Goal: Check status: Check status

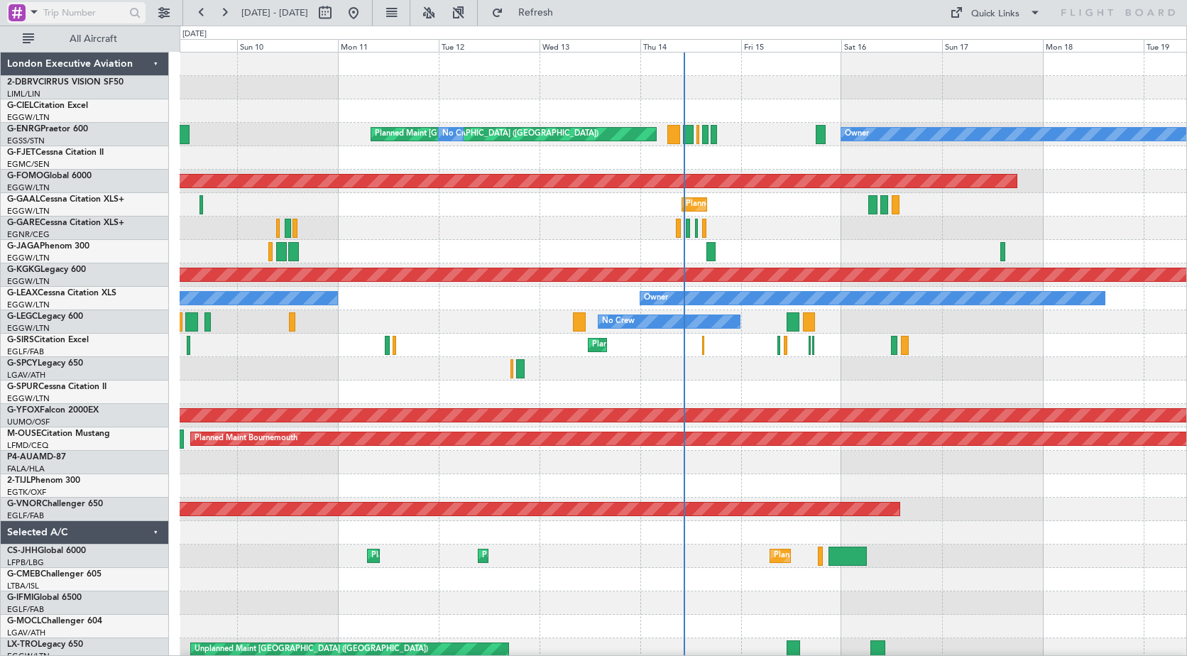
click at [33, 12] on span at bounding box center [34, 12] width 17 height 18
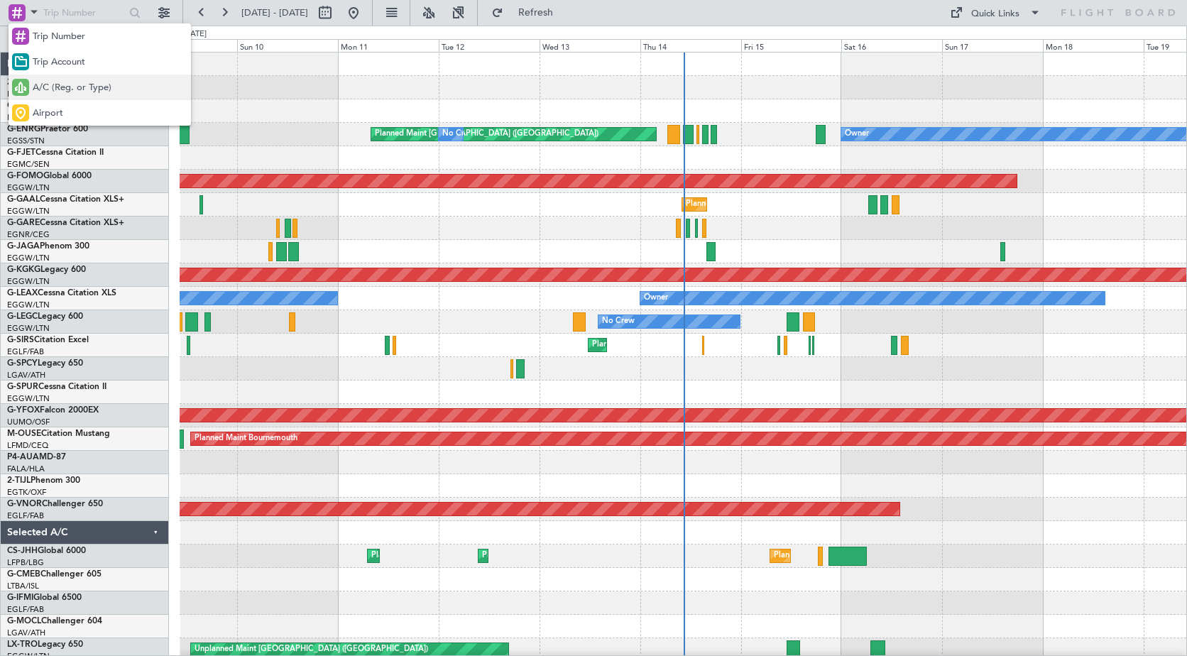
click at [49, 92] on span "A/C (Reg. or Type)" at bounding box center [72, 88] width 79 height 14
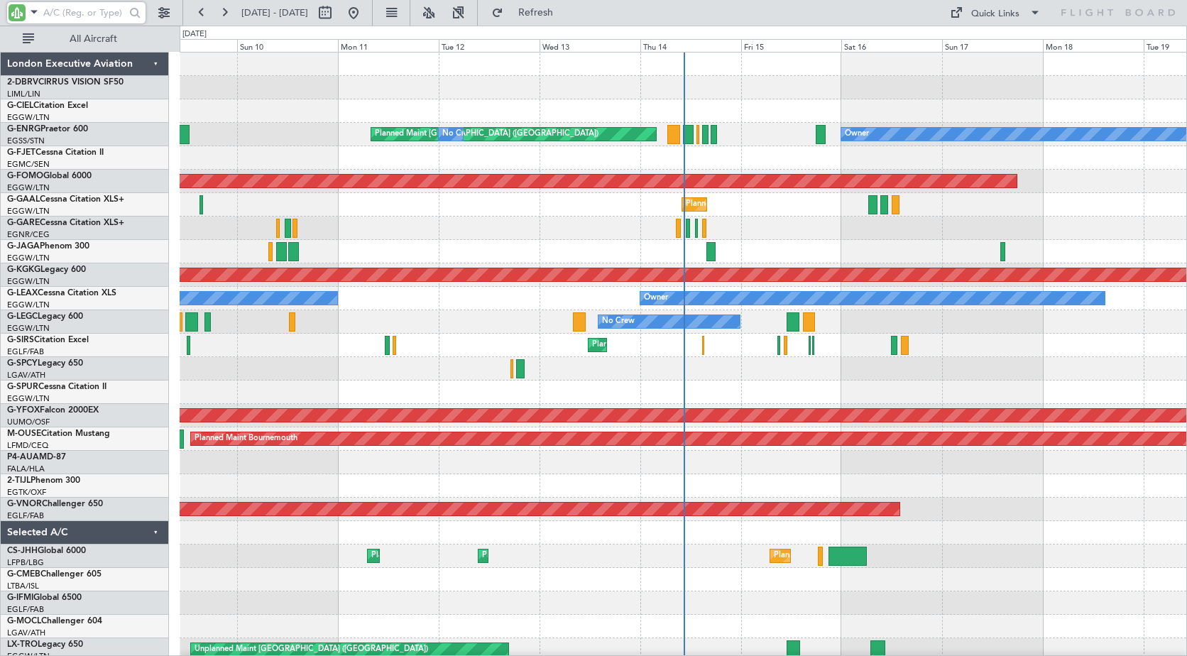
click at [74, 11] on input "text" at bounding box center [84, 12] width 82 height 21
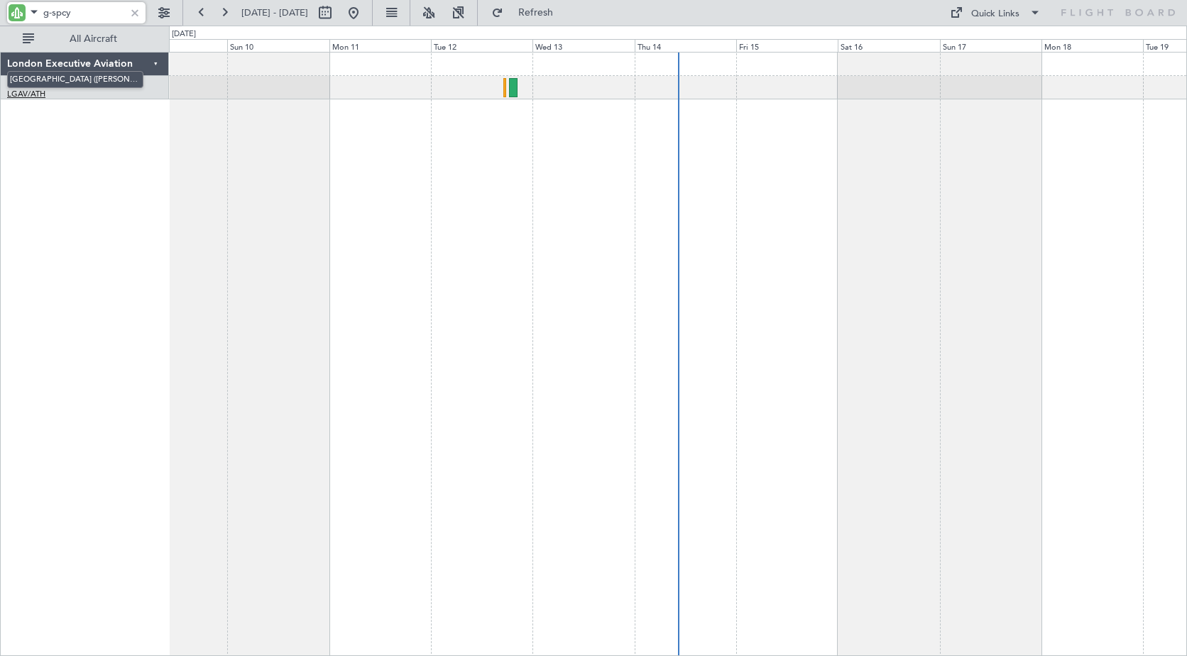
click at [33, 89] on link "LGAV/ATH [GEOGRAPHIC_DATA] ([PERSON_NAME] Intl)" at bounding box center [26, 94] width 38 height 11
click at [82, 11] on input "g-spcy" at bounding box center [84, 12] width 82 height 21
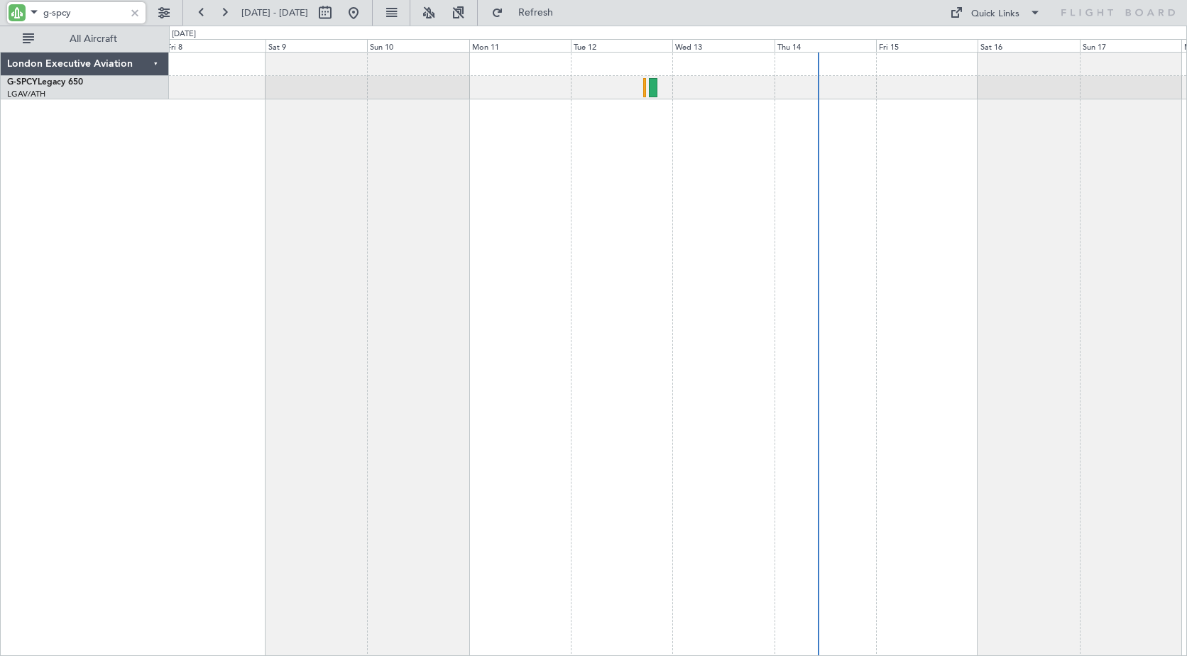
click at [706, 183] on div at bounding box center [678, 354] width 1018 height 604
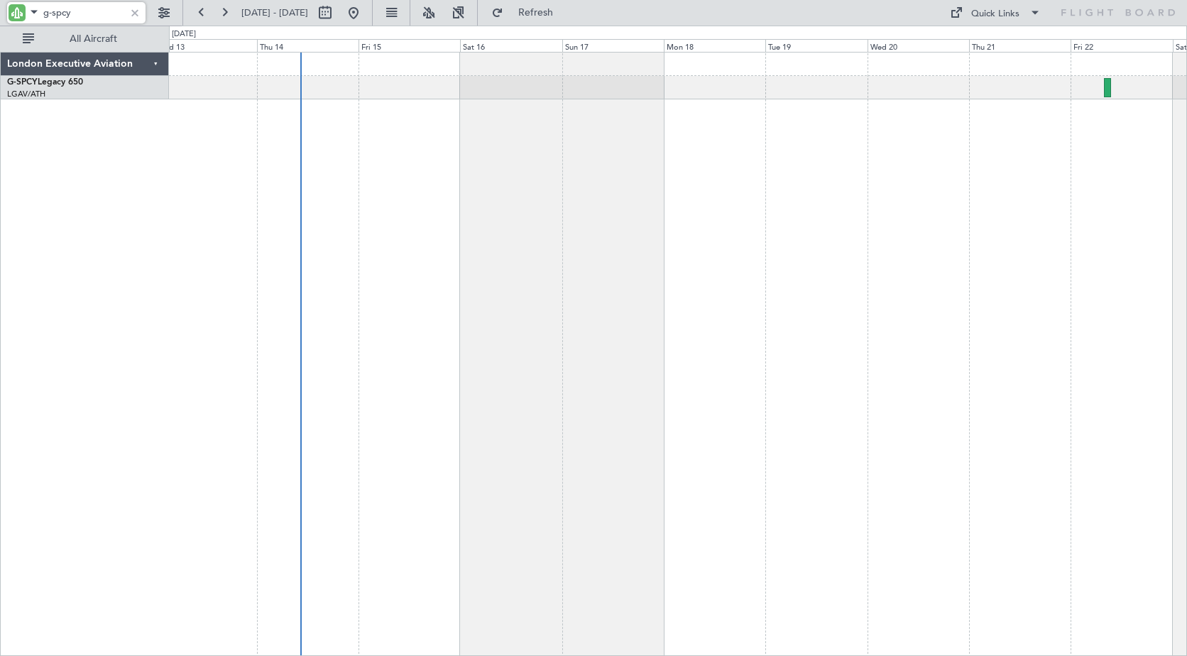
click at [204, 202] on div at bounding box center [678, 354] width 1018 height 604
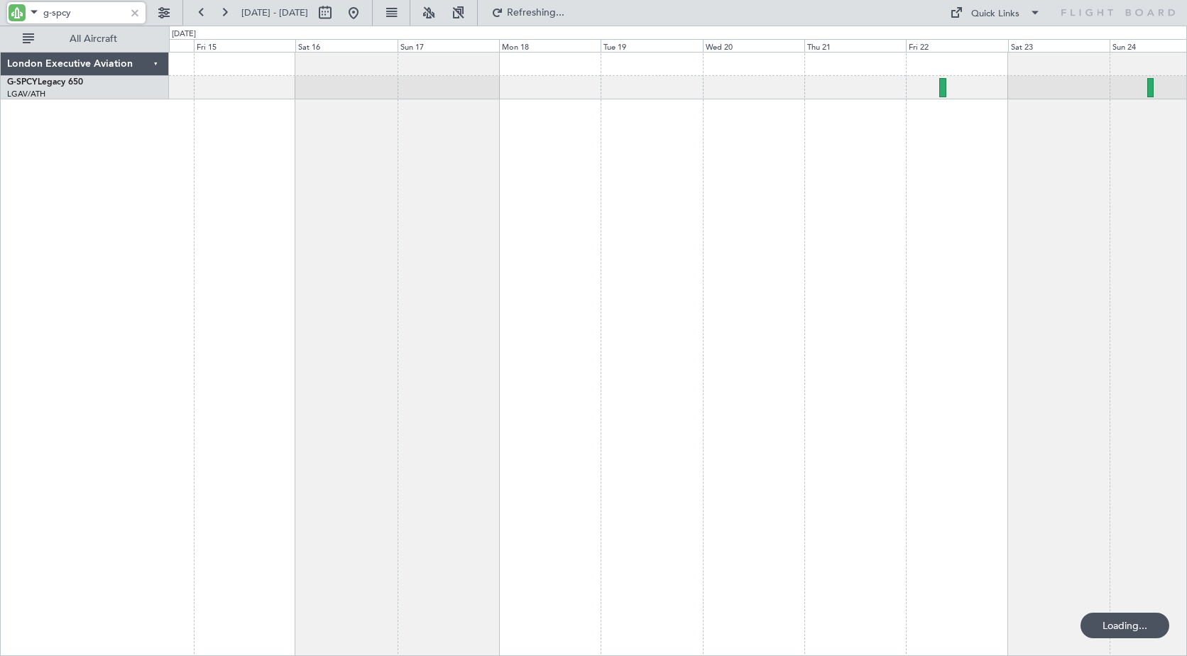
click at [558, 185] on div at bounding box center [678, 354] width 1018 height 604
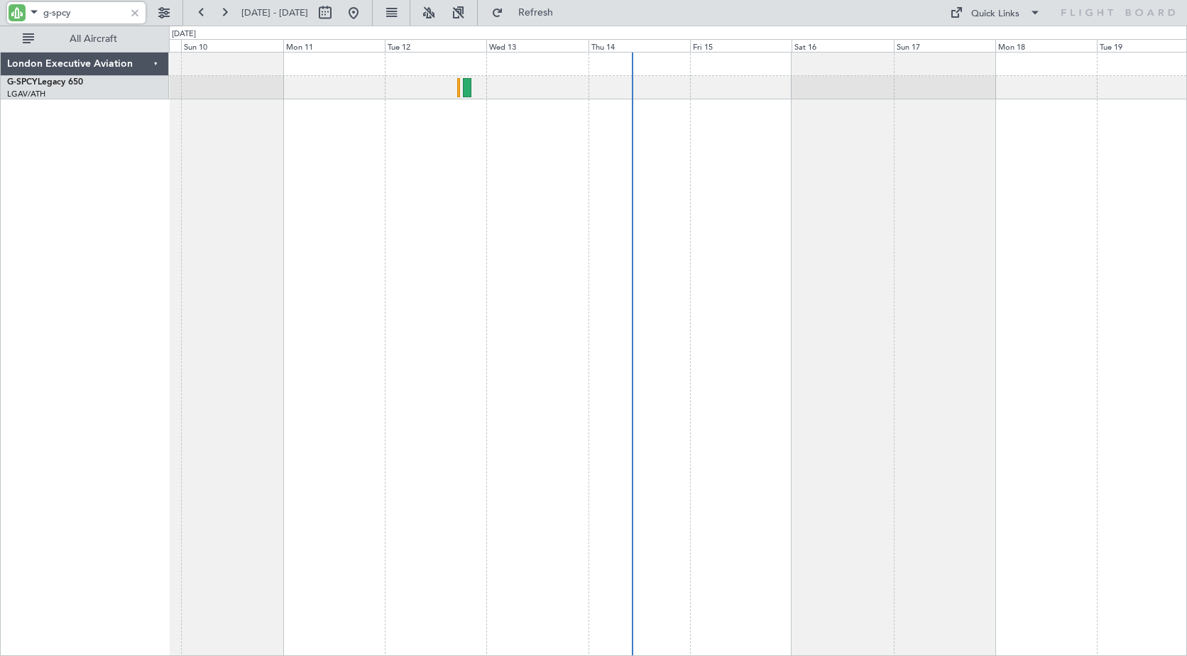
click at [791, 195] on div at bounding box center [678, 354] width 1018 height 604
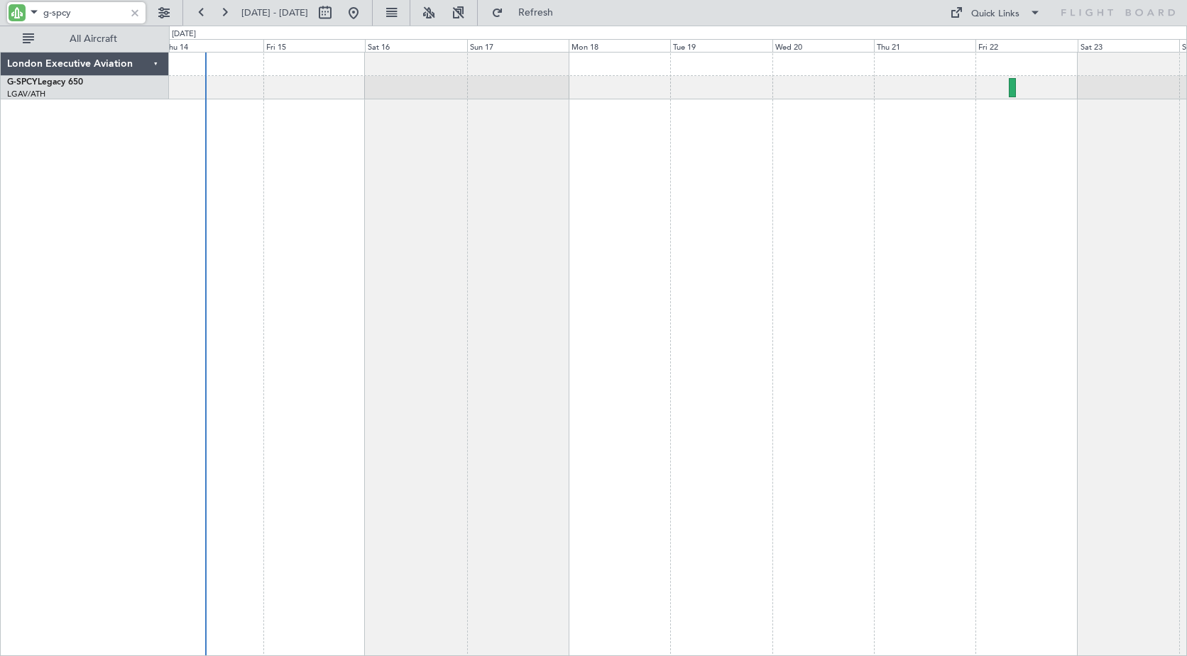
click at [338, 185] on div at bounding box center [678, 354] width 1018 height 604
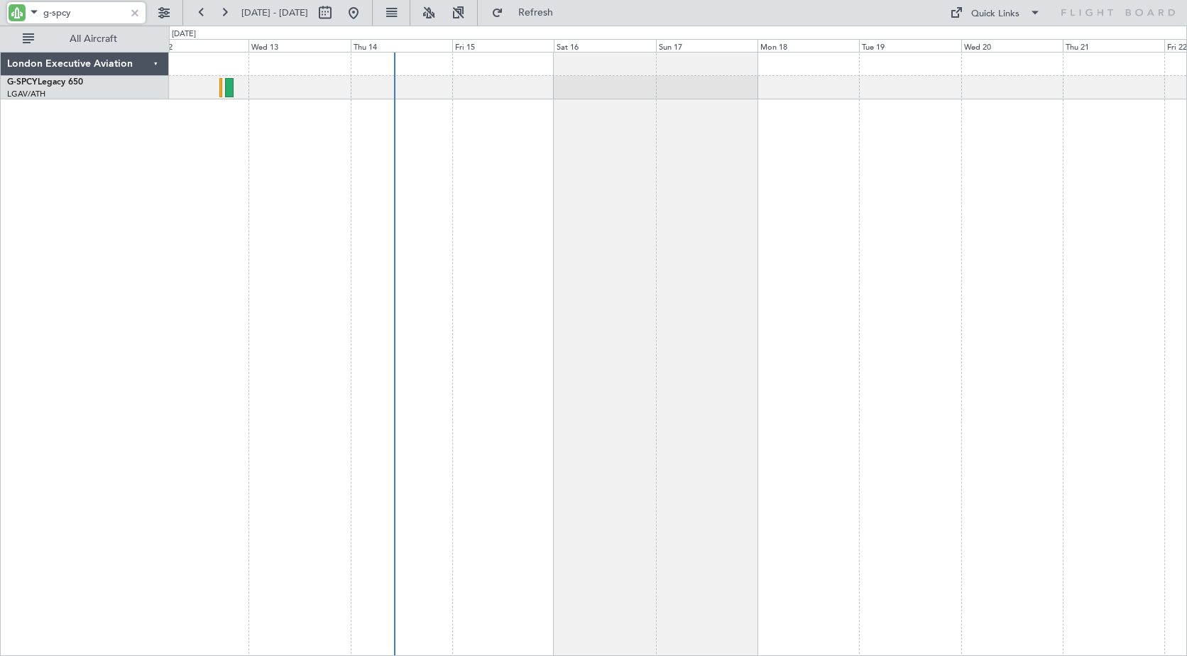
click at [484, 210] on div at bounding box center [678, 354] width 1018 height 604
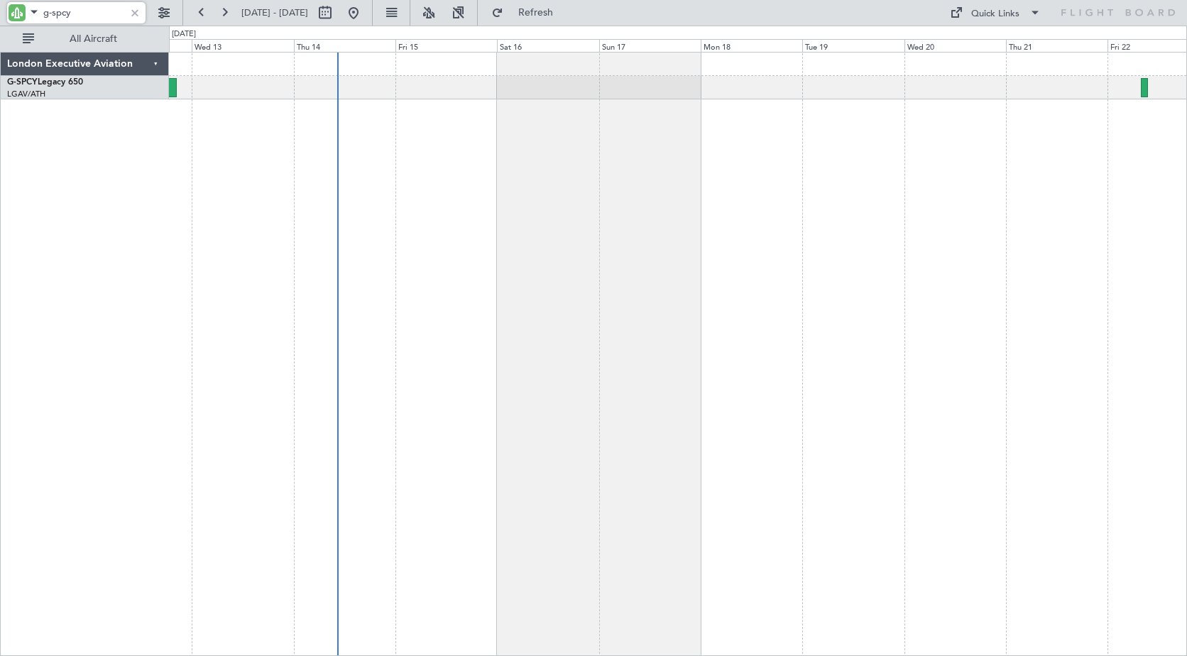
click at [235, 196] on div at bounding box center [678, 354] width 1018 height 604
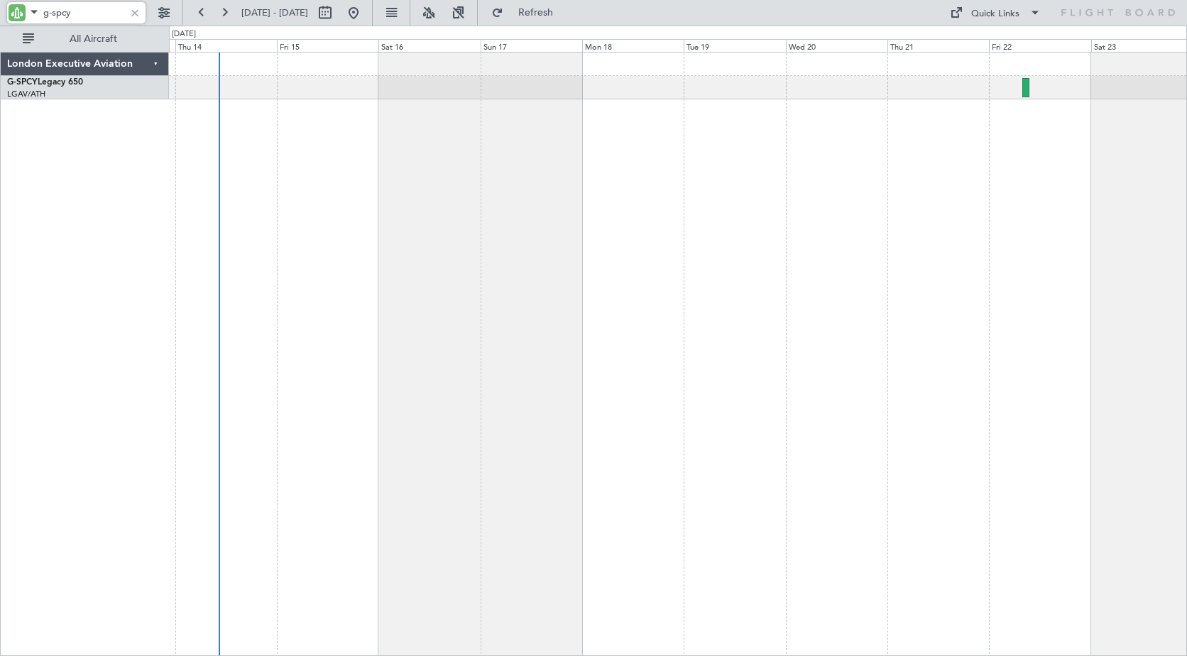
click at [376, 206] on div at bounding box center [678, 354] width 1018 height 604
drag, startPoint x: 55, startPoint y: 12, endPoint x: 111, endPoint y: 13, distance: 56.1
click at [111, 13] on input "g-spcy" at bounding box center [84, 12] width 82 height 21
type input "g-legc"
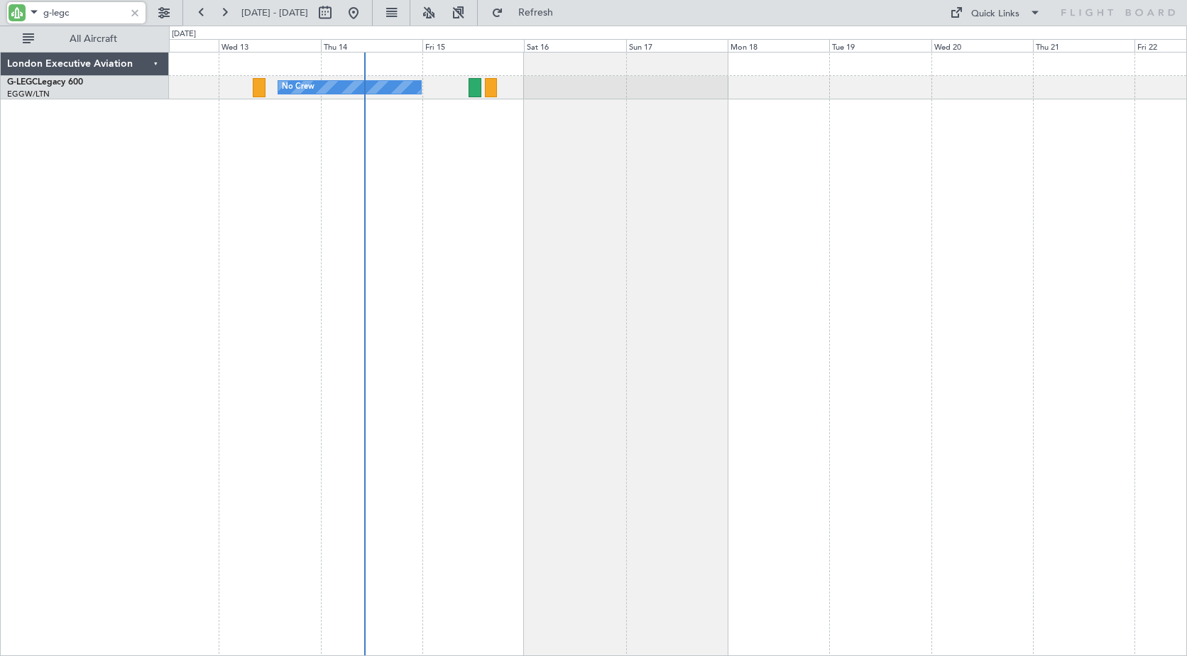
click at [602, 185] on div "No Crew A/C Unavailable [GEOGRAPHIC_DATA] ([GEOGRAPHIC_DATA])" at bounding box center [678, 354] width 1018 height 604
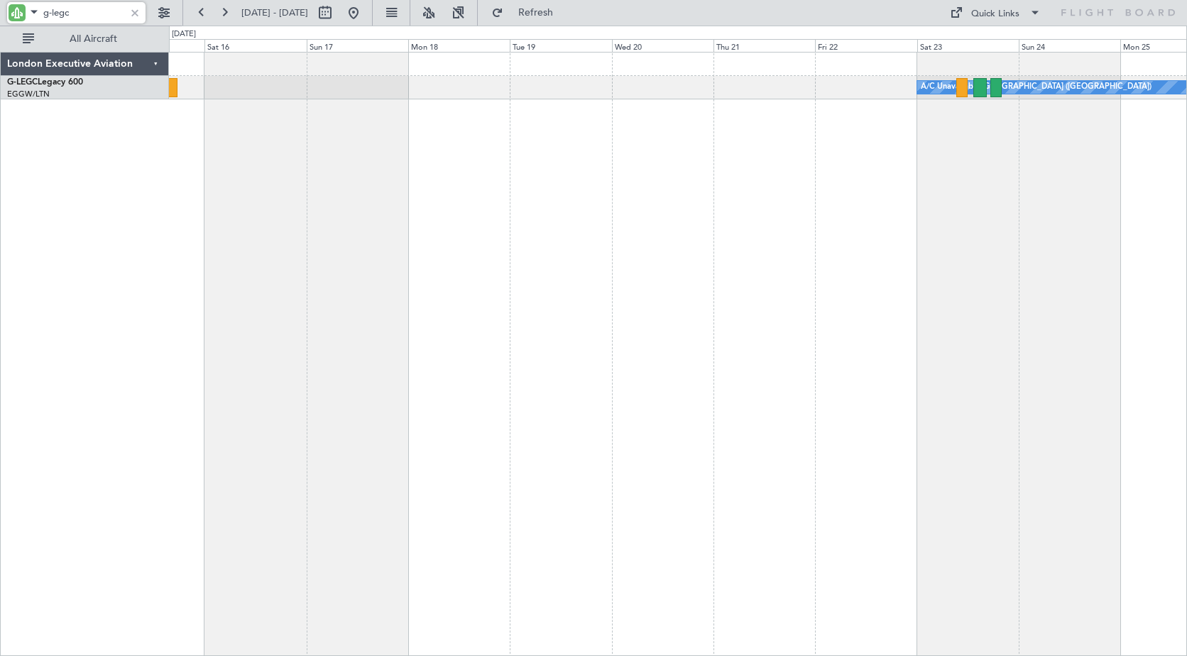
click at [444, 177] on div "A/C Unavailable [GEOGRAPHIC_DATA] ([GEOGRAPHIC_DATA]) No Crew" at bounding box center [678, 354] width 1018 height 604
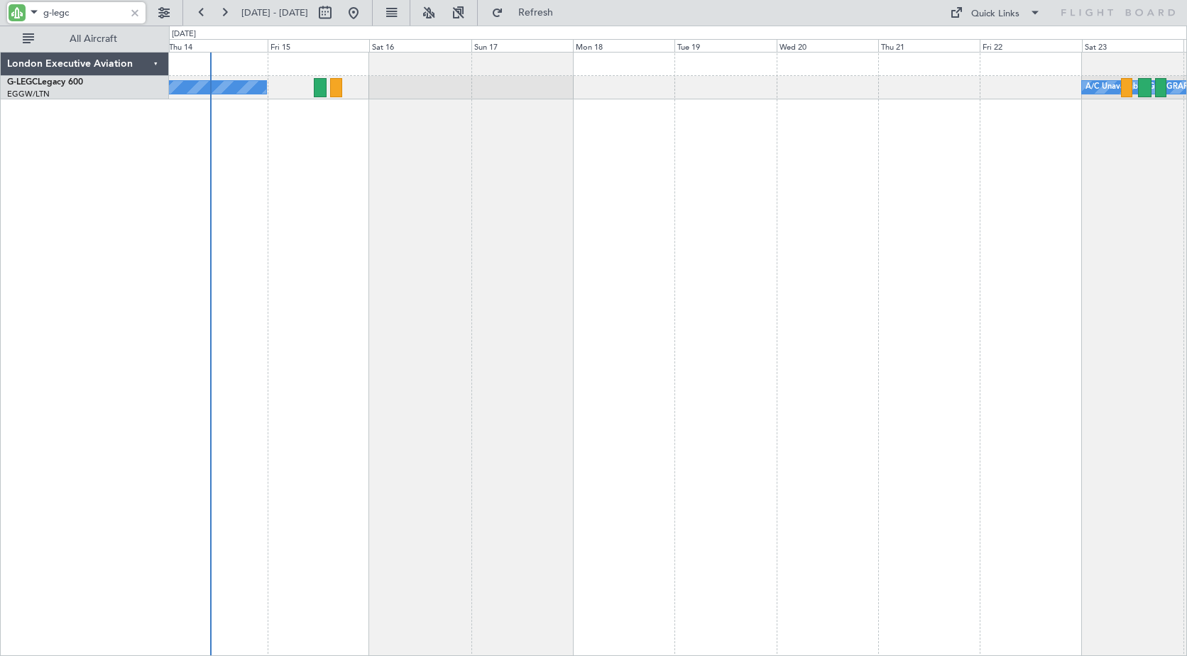
click at [657, 163] on div "A/C Unavailable [GEOGRAPHIC_DATA] ([GEOGRAPHIC_DATA]) No Crew" at bounding box center [678, 354] width 1018 height 604
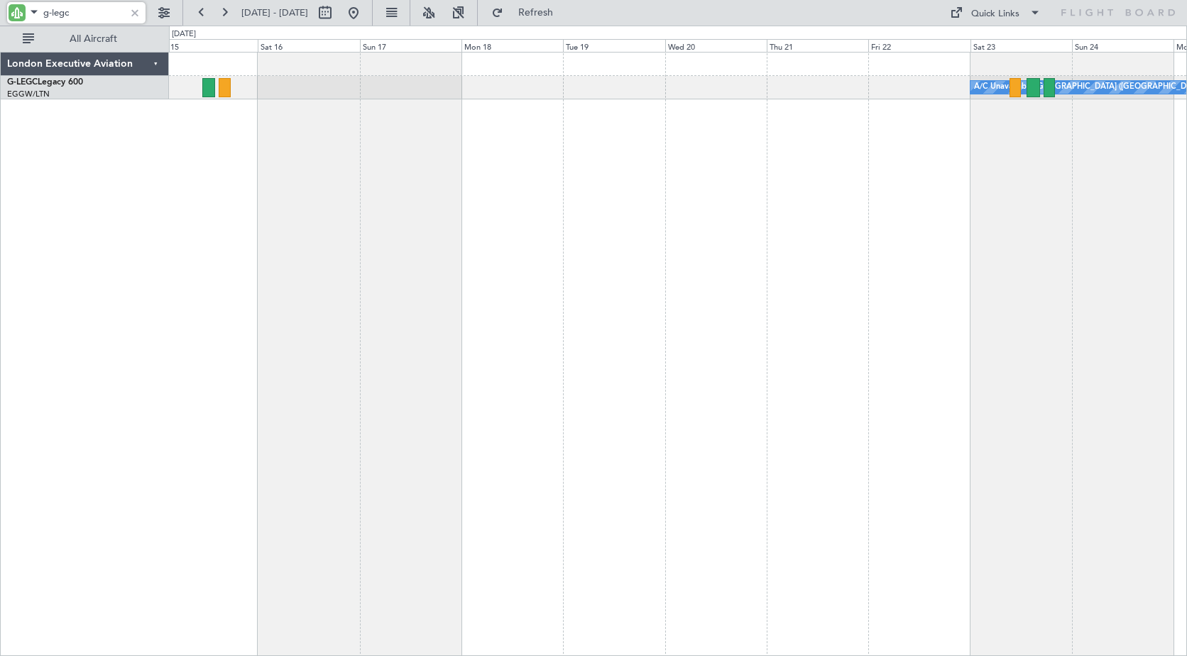
click at [610, 164] on div "A/C Unavailable [GEOGRAPHIC_DATA] ([GEOGRAPHIC_DATA]) No Crew" at bounding box center [678, 354] width 1018 height 604
